Goal: Check status: Check status

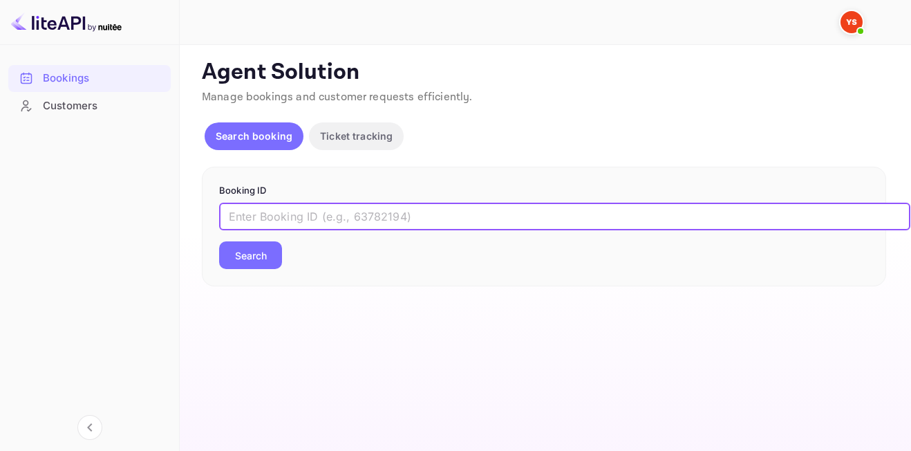
click at [362, 230] on input "text" at bounding box center [564, 216] width 691 height 28
paste input "9601792"
type input "9601792"
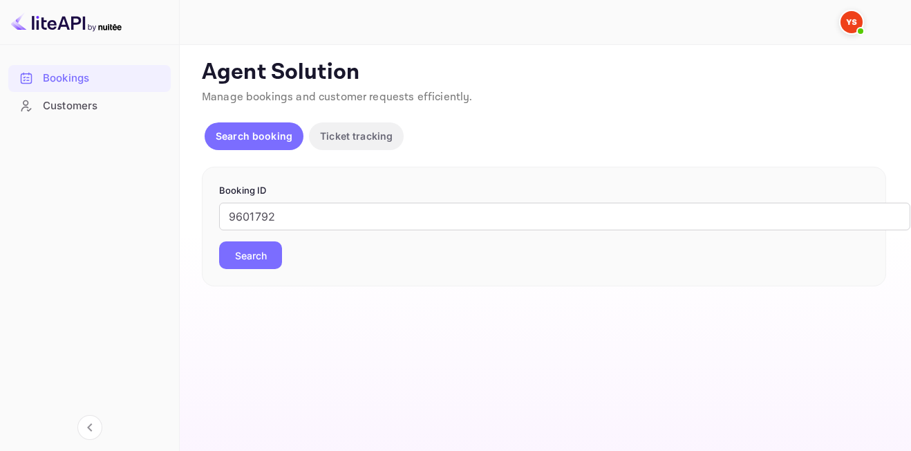
click at [261, 252] on button "Search" at bounding box center [250, 255] width 63 height 28
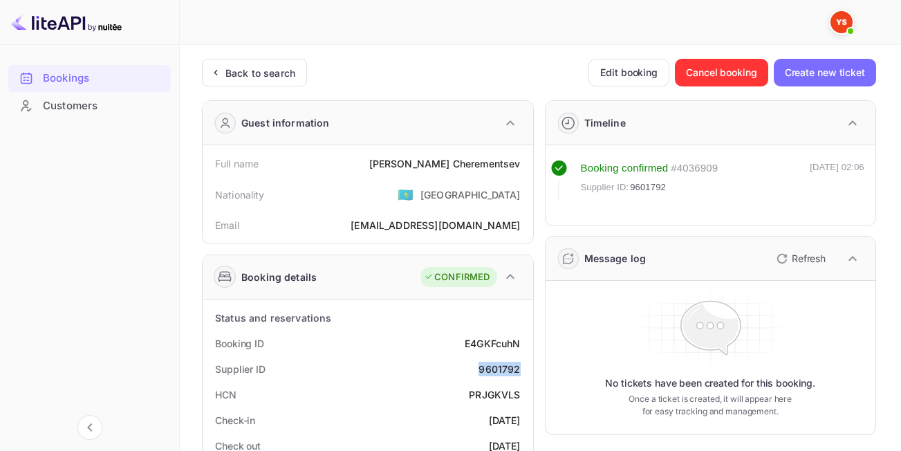
drag, startPoint x: 481, startPoint y: 369, endPoint x: 520, endPoint y: 371, distance: 38.8
click at [520, 371] on div "9601792" at bounding box center [498, 368] width 41 height 15
copy div "9601792"
drag, startPoint x: 419, startPoint y: 162, endPoint x: 527, endPoint y: 154, distance: 108.1
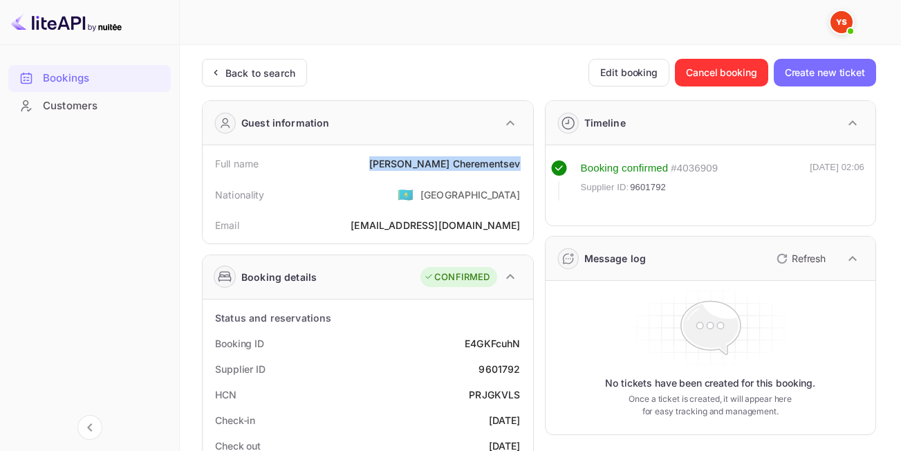
click at [527, 154] on div "Full name Sergei Cherementsev" at bounding box center [367, 164] width 319 height 26
copy div "Sergei Cherementsev"
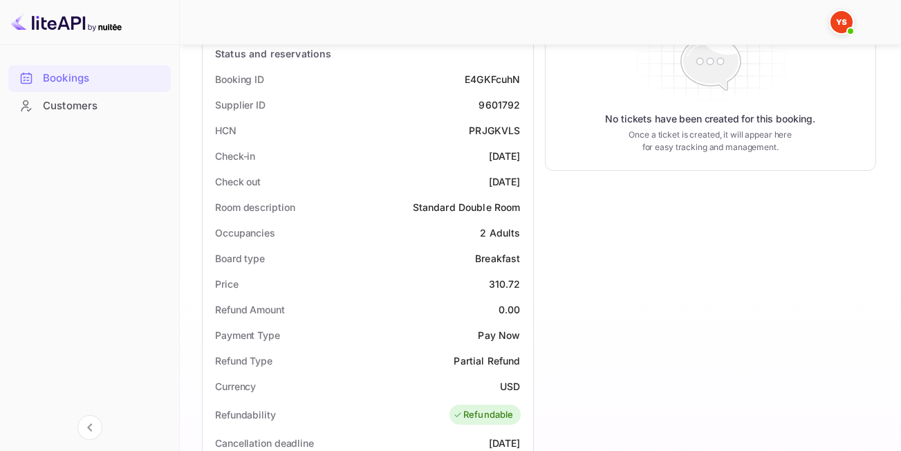
scroll to position [292, 0]
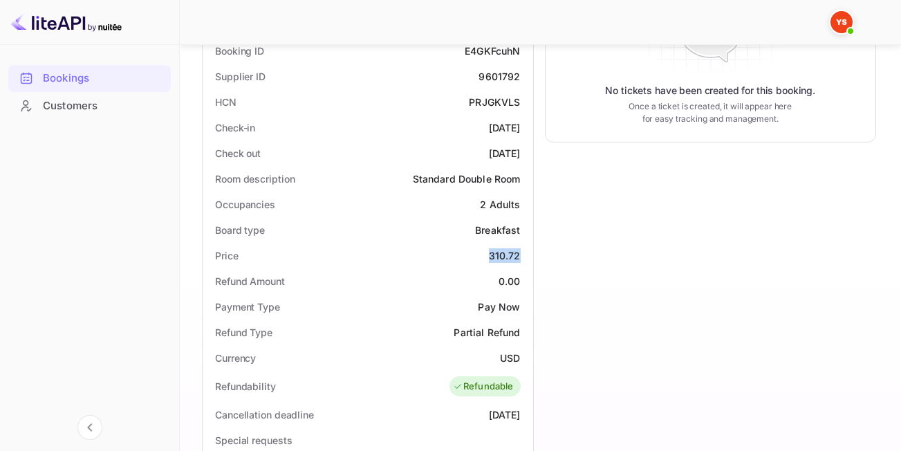
drag, startPoint x: 489, startPoint y: 252, endPoint x: 526, endPoint y: 254, distance: 37.4
click at [526, 254] on div "Price 310.72" at bounding box center [367, 256] width 319 height 26
copy div "310.72"
drag, startPoint x: 500, startPoint y: 356, endPoint x: 519, endPoint y: 357, distance: 19.4
click at [519, 357] on div "USD" at bounding box center [510, 357] width 20 height 15
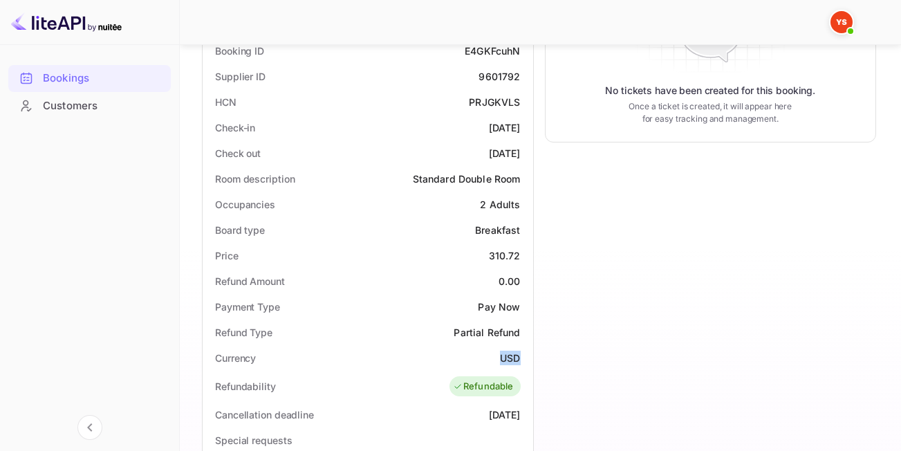
copy div "USD"
